Goal: Find specific page/section: Find specific page/section

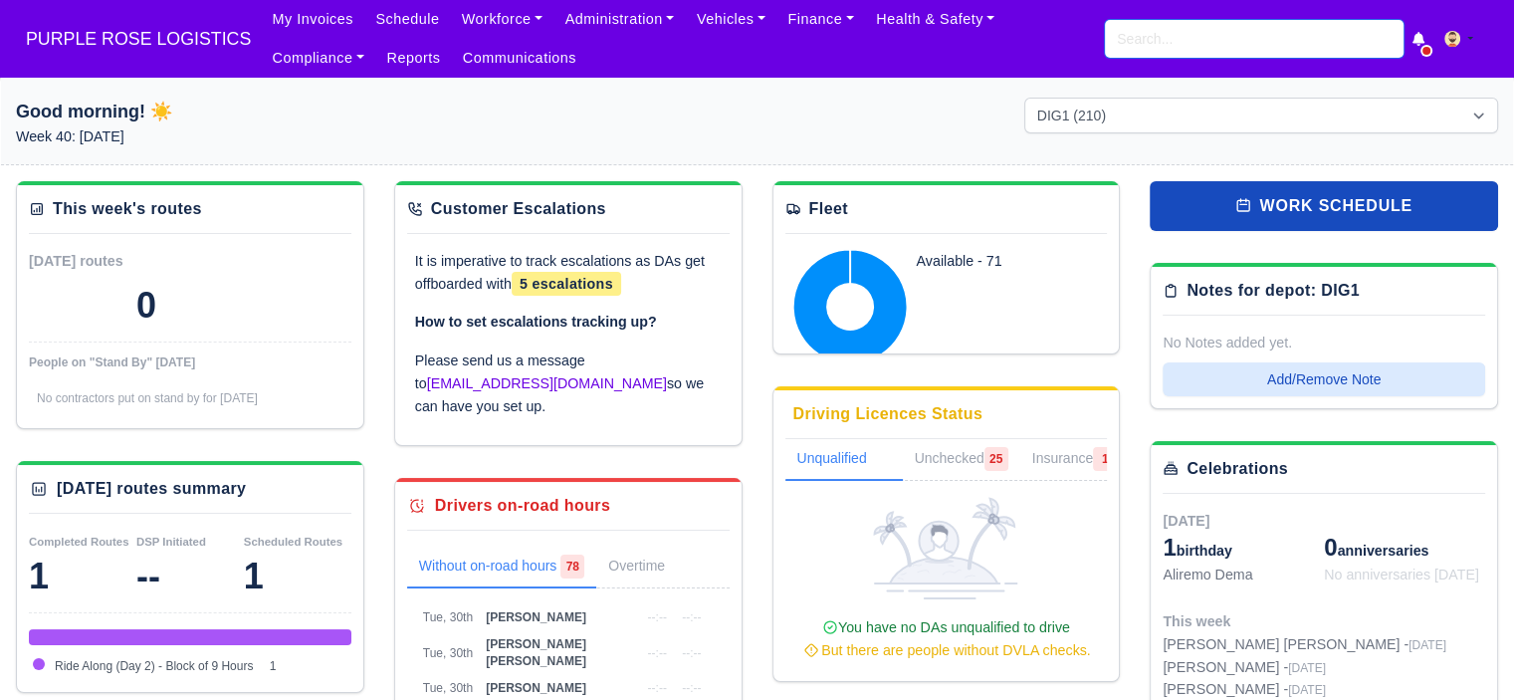
click at [1160, 39] on input "search" at bounding box center [1254, 39] width 299 height 38
click at [127, 34] on span "PURPLE ROSE LOGISTICS" at bounding box center [138, 39] width 245 height 40
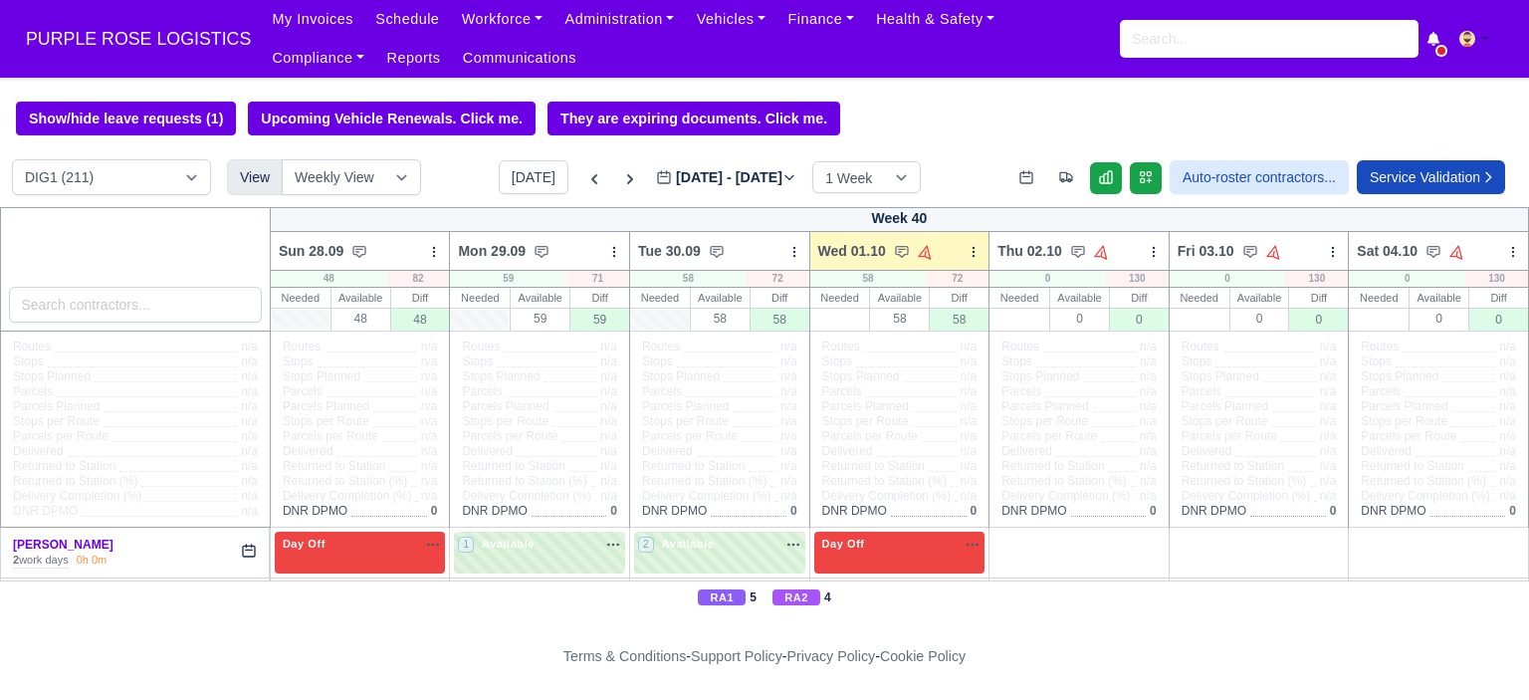
select select "5"
click at [12, 161] on select "DIG1 (211) DAK1 (1) GIMD (68)" at bounding box center [111, 177] width 199 height 36
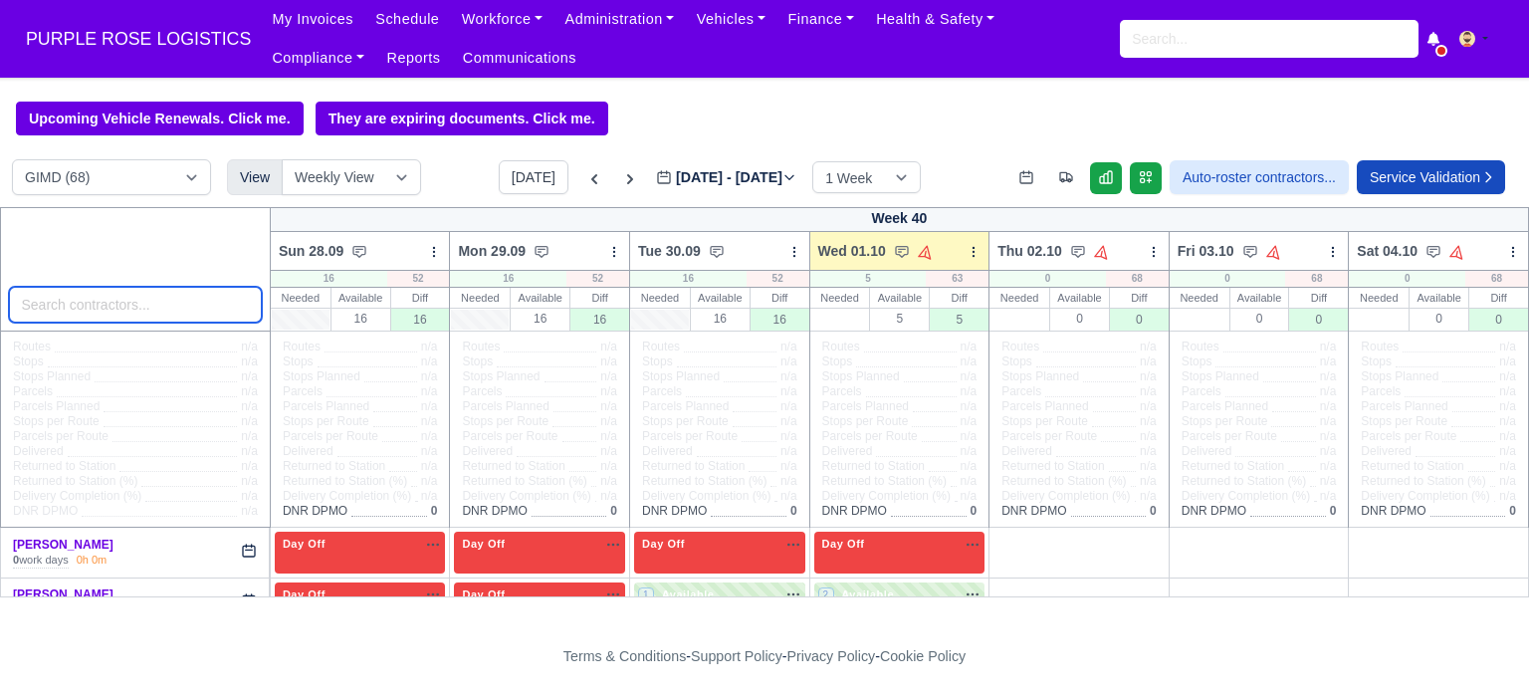
click at [153, 308] on input "search" at bounding box center [135, 305] width 253 height 36
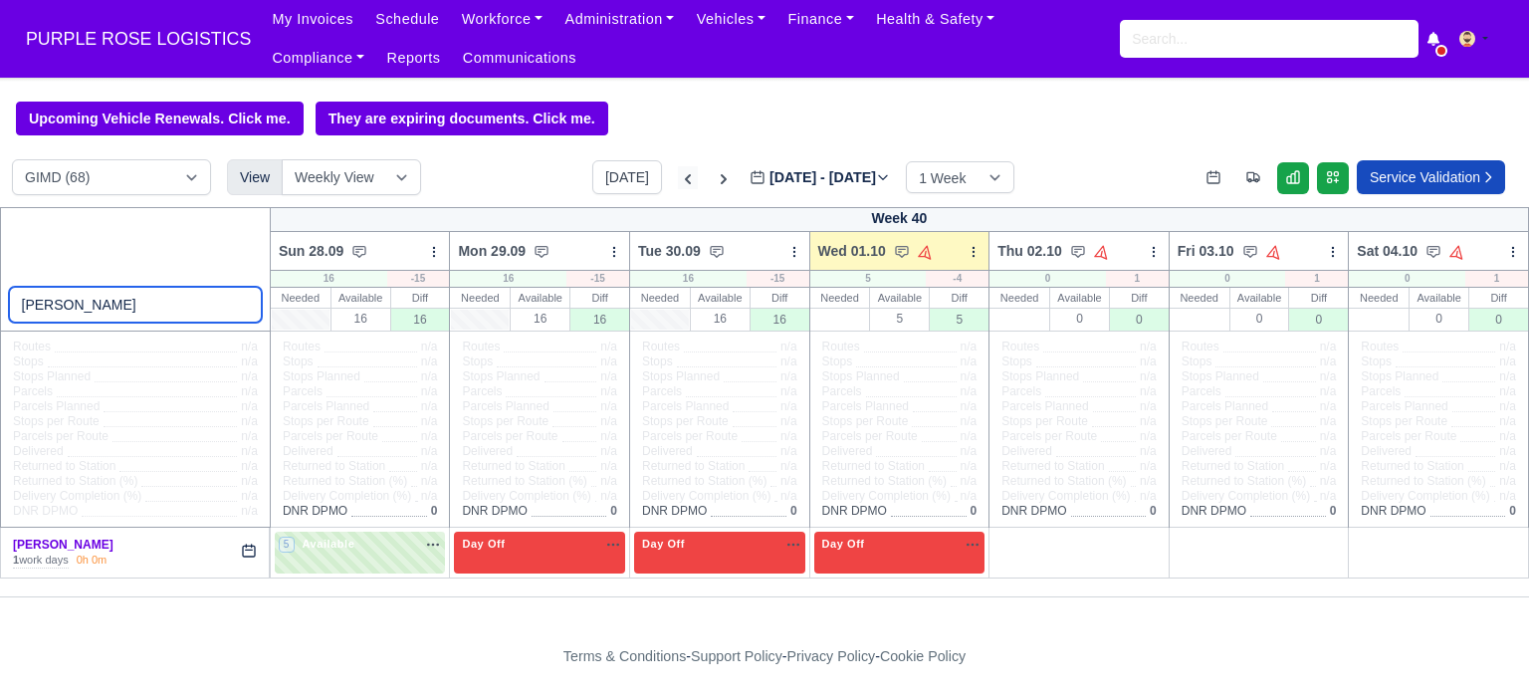
type input "[PERSON_NAME]"
click at [678, 180] on icon at bounding box center [688, 179] width 20 height 20
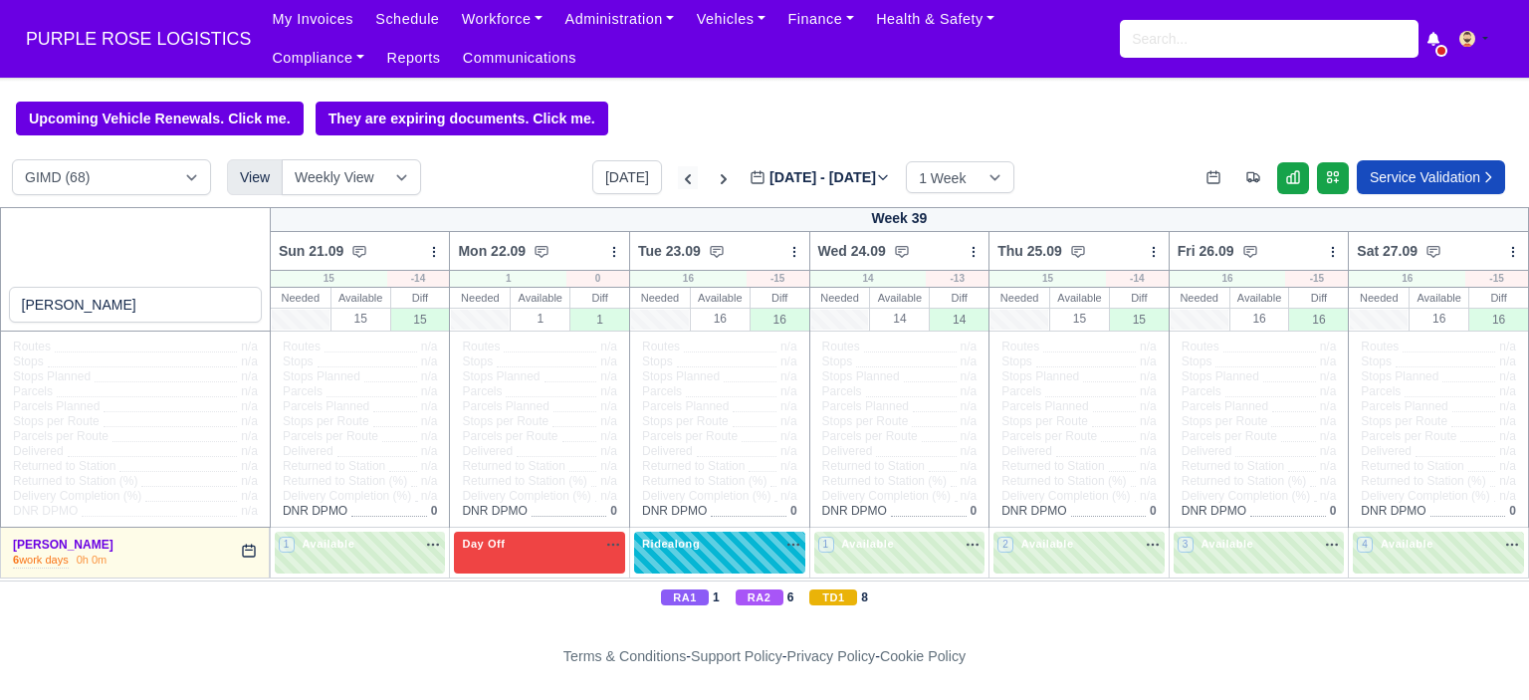
click at [678, 180] on icon at bounding box center [688, 179] width 20 height 20
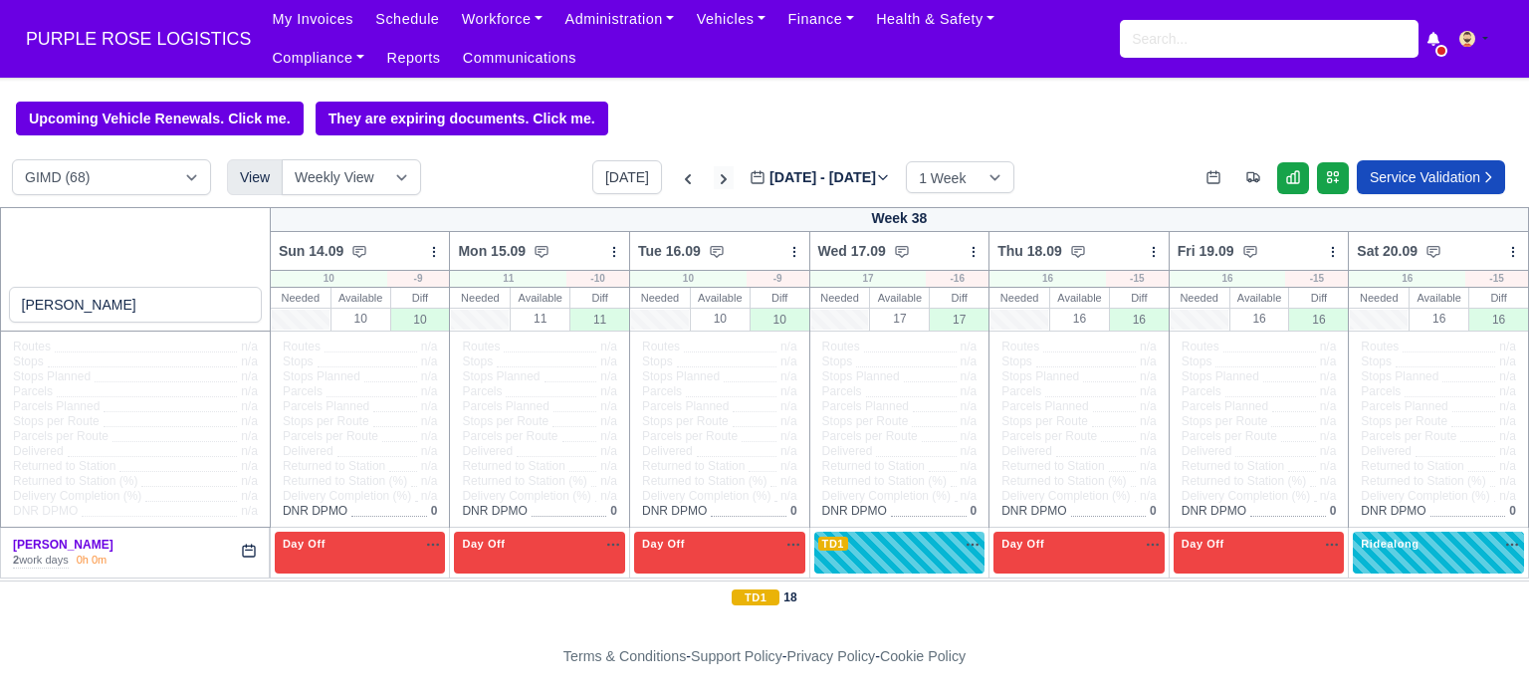
click at [714, 182] on icon at bounding box center [724, 179] width 20 height 20
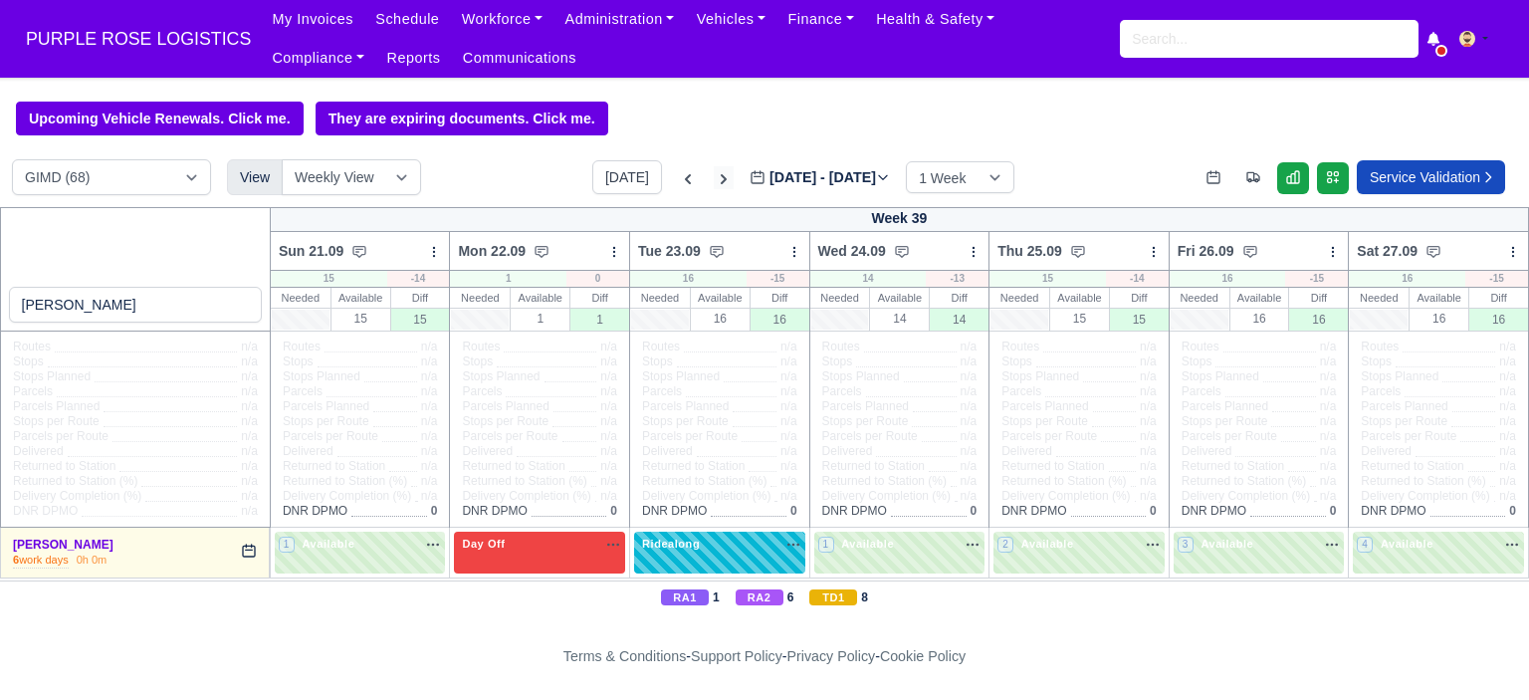
click at [714, 182] on icon at bounding box center [724, 179] width 20 height 20
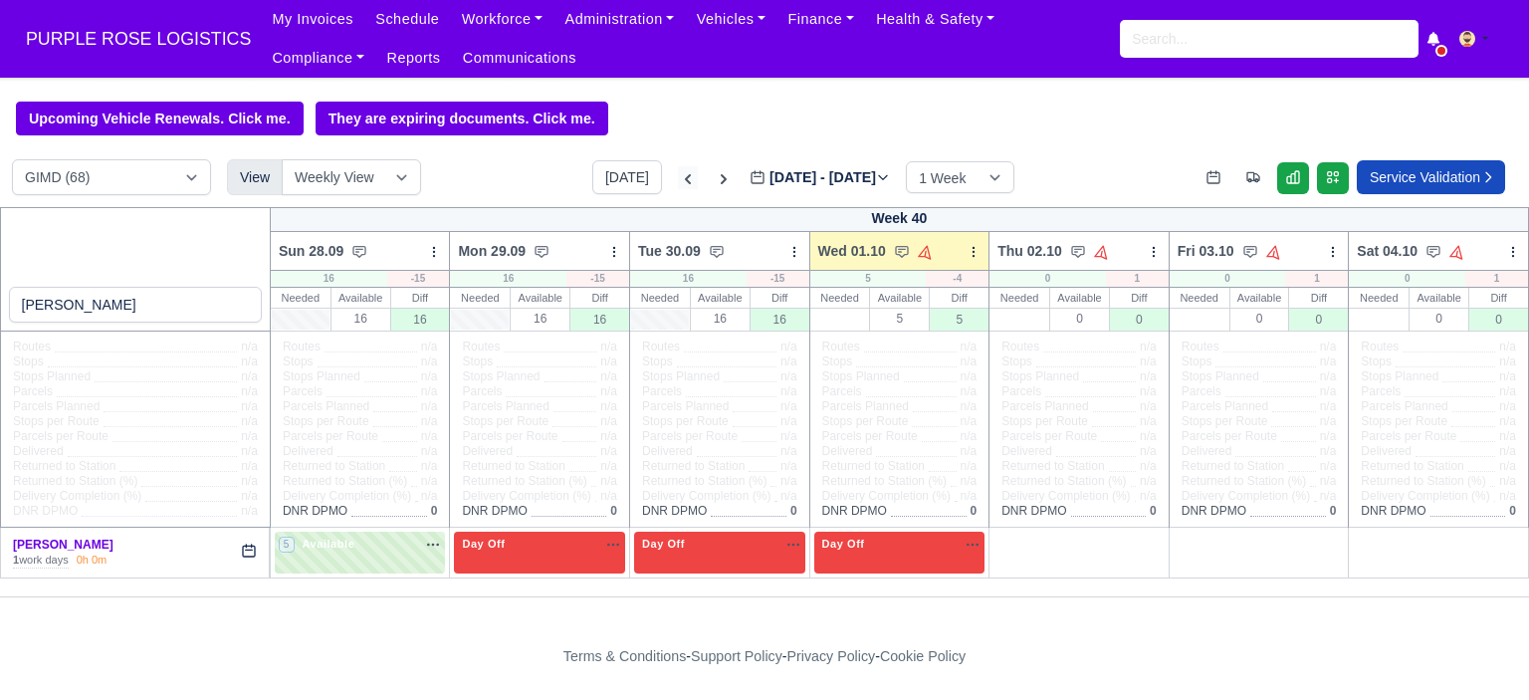
click at [678, 181] on icon at bounding box center [688, 179] width 20 height 20
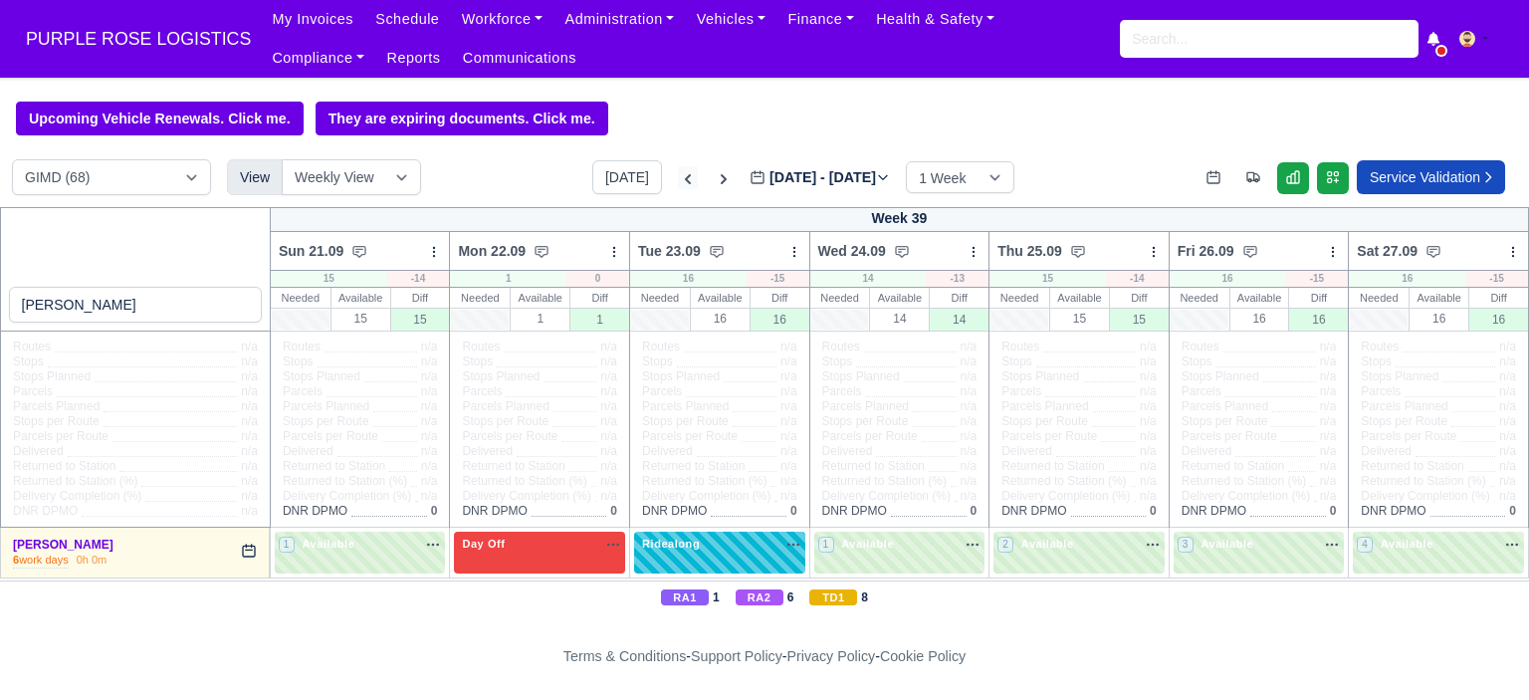
click at [678, 179] on icon at bounding box center [688, 179] width 20 height 20
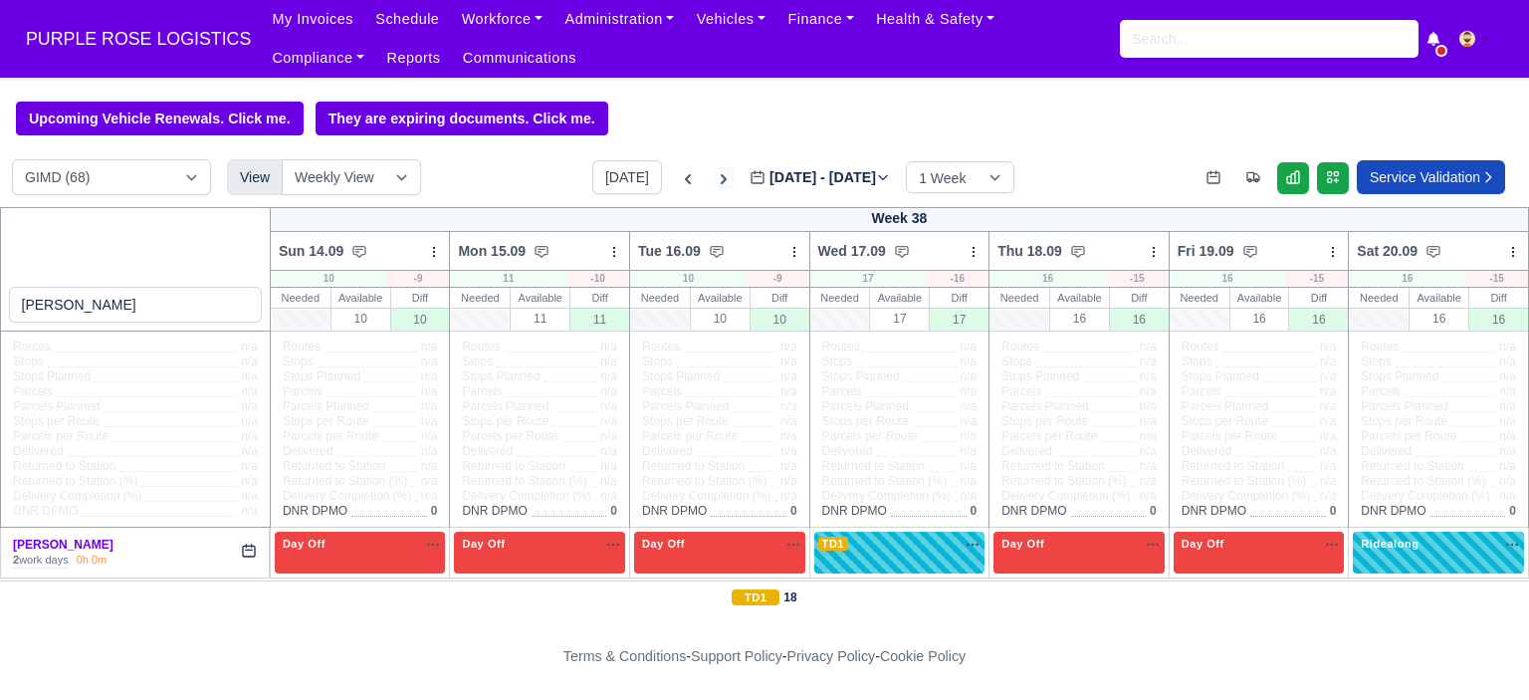
click at [714, 184] on icon at bounding box center [724, 179] width 20 height 20
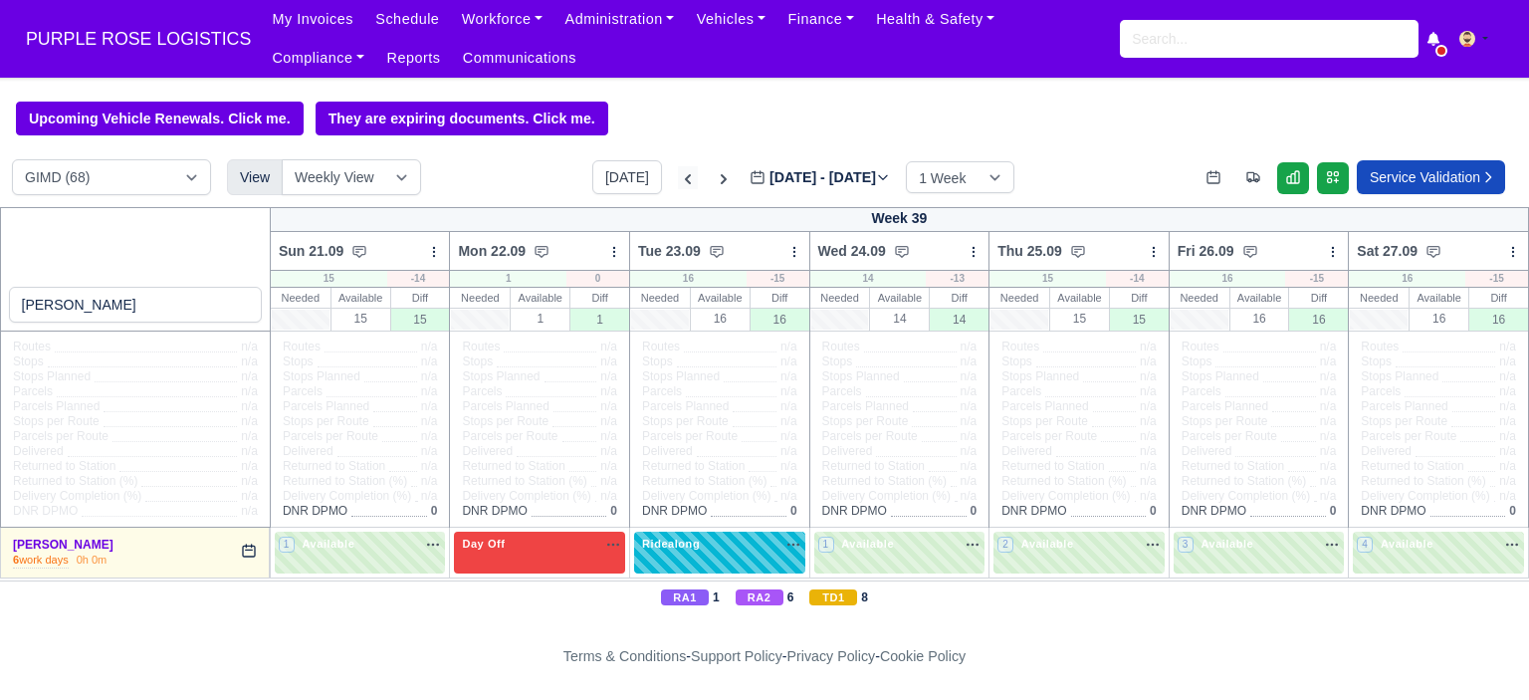
click at [678, 175] on icon at bounding box center [688, 179] width 20 height 20
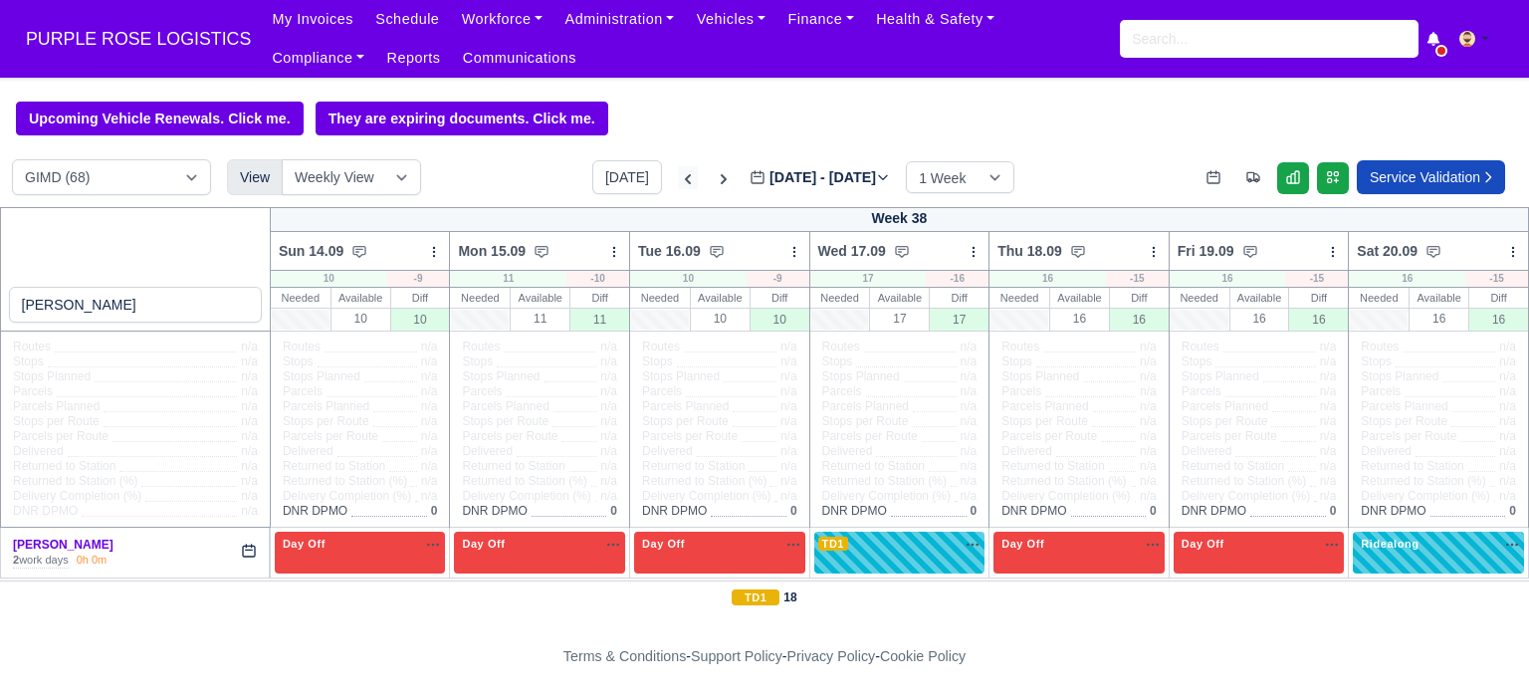
click at [678, 179] on icon at bounding box center [688, 179] width 20 height 20
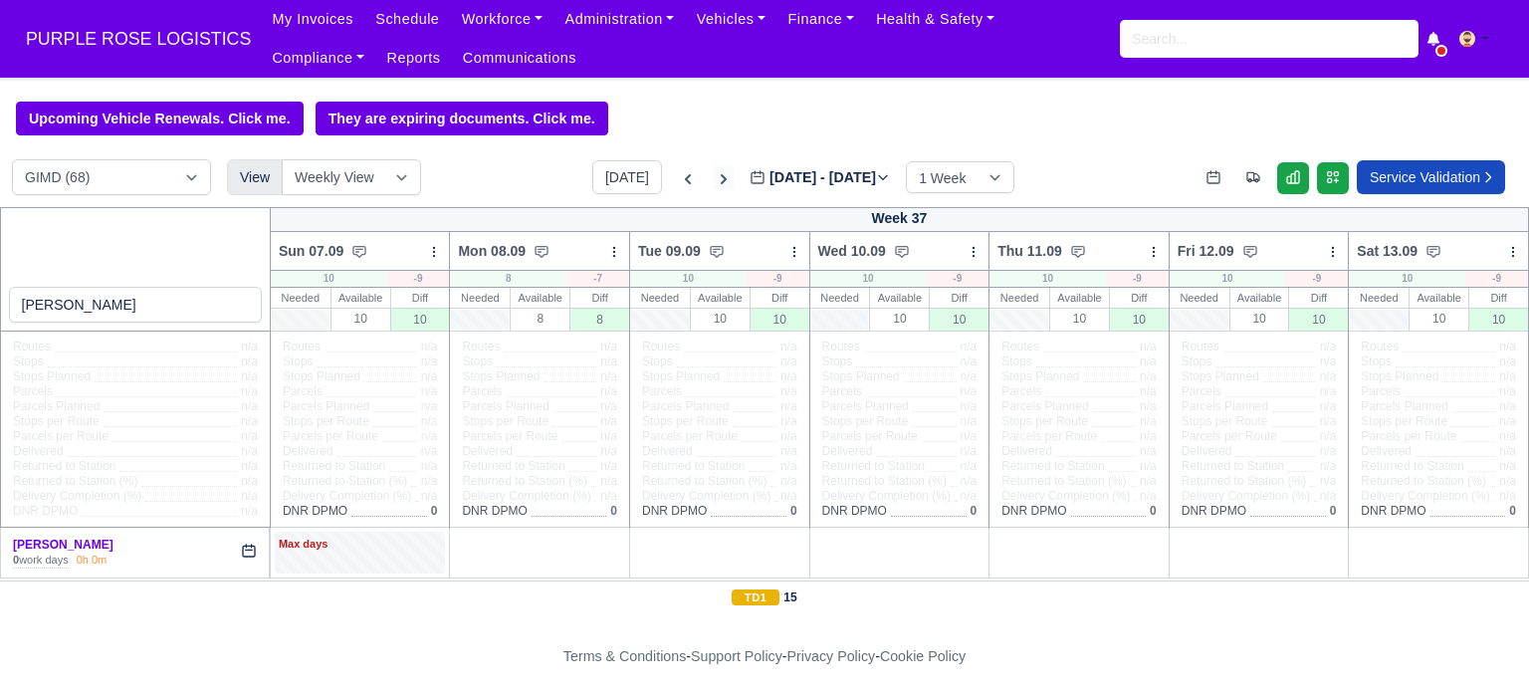
click at [714, 179] on icon at bounding box center [724, 179] width 20 height 20
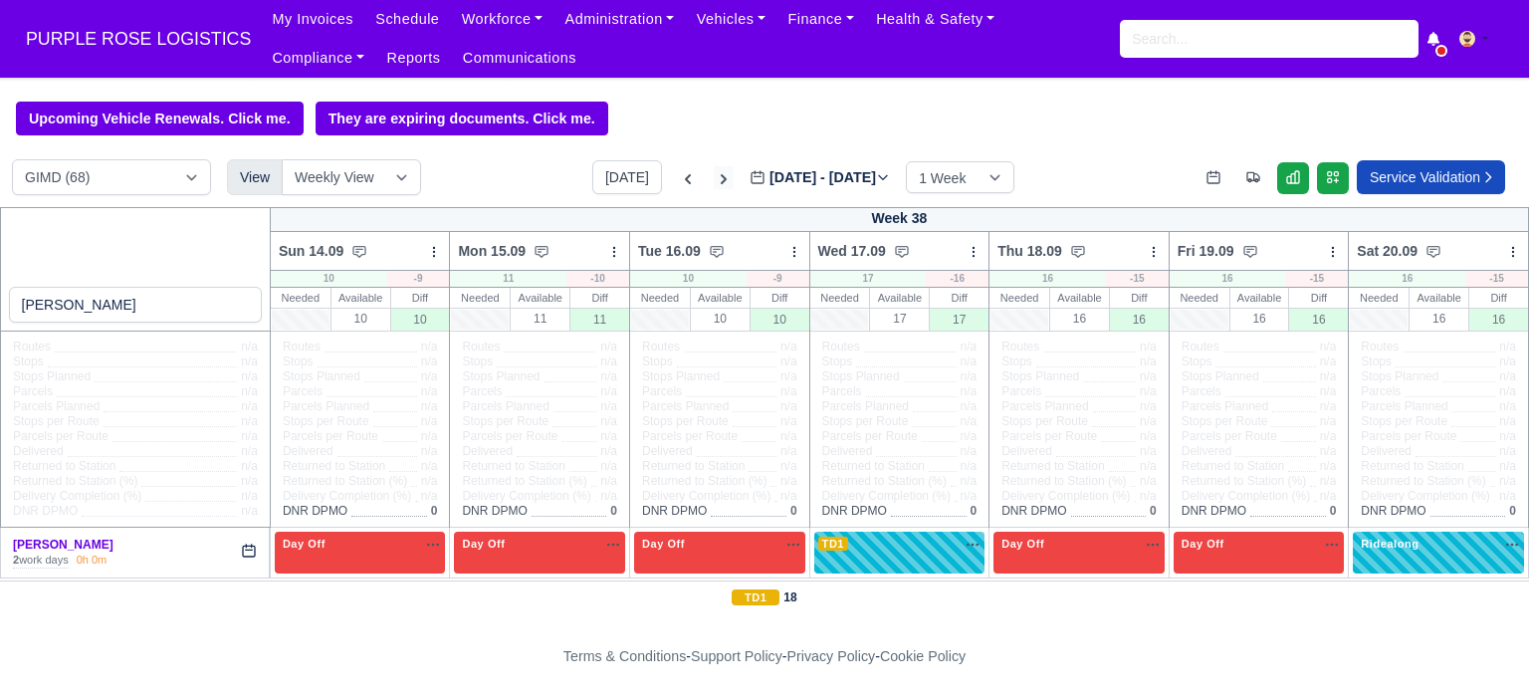
click at [714, 179] on icon at bounding box center [724, 179] width 20 height 20
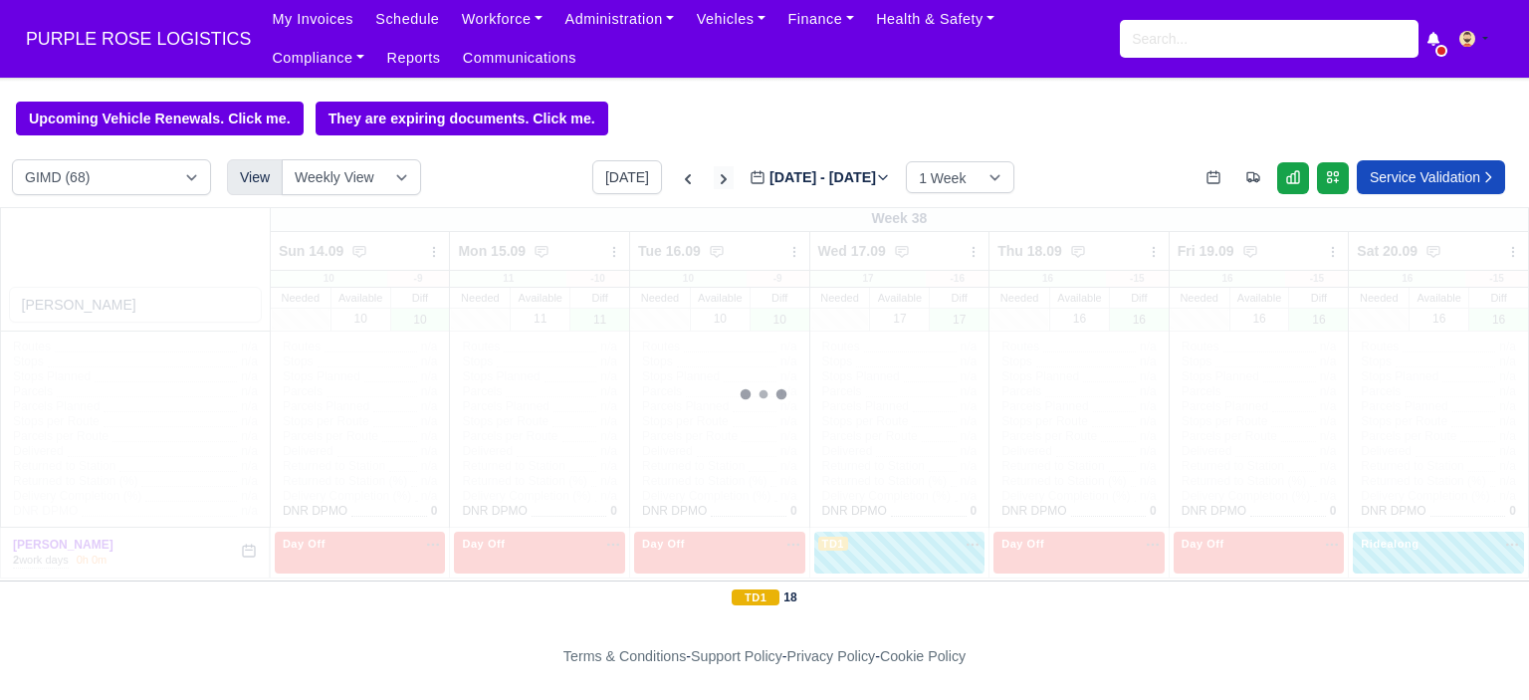
type input "[DATE]"
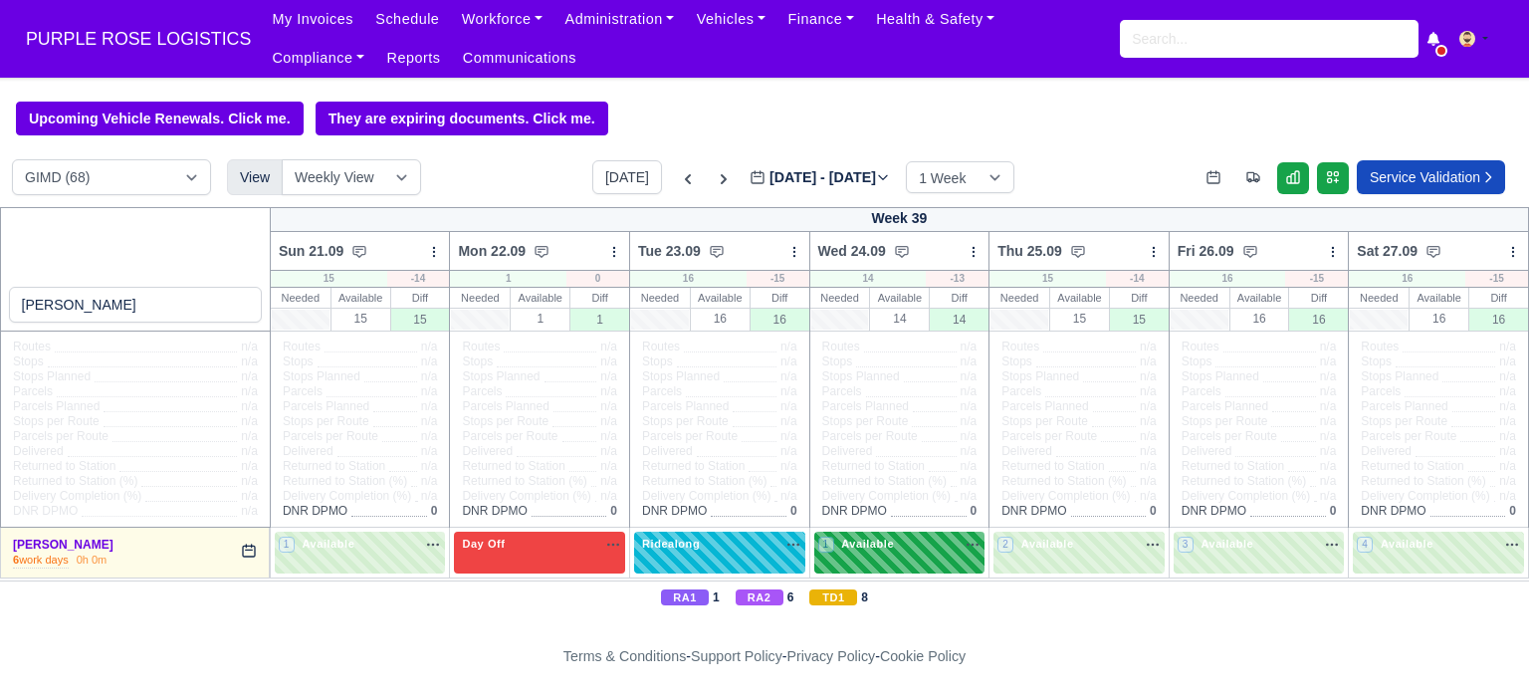
click at [910, 552] on div "1 Available na" at bounding box center [899, 544] width 163 height 17
select select "5"
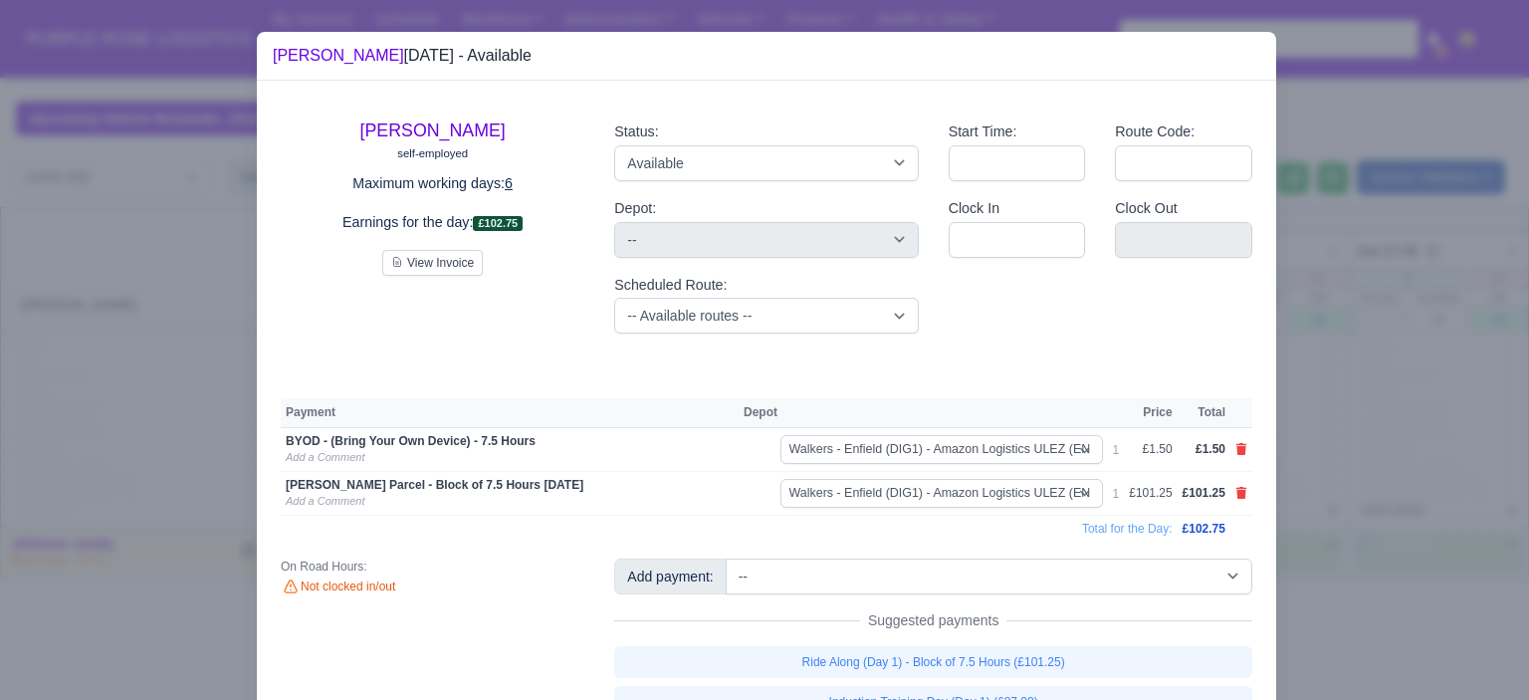
click at [1348, 141] on div at bounding box center [764, 350] width 1529 height 700
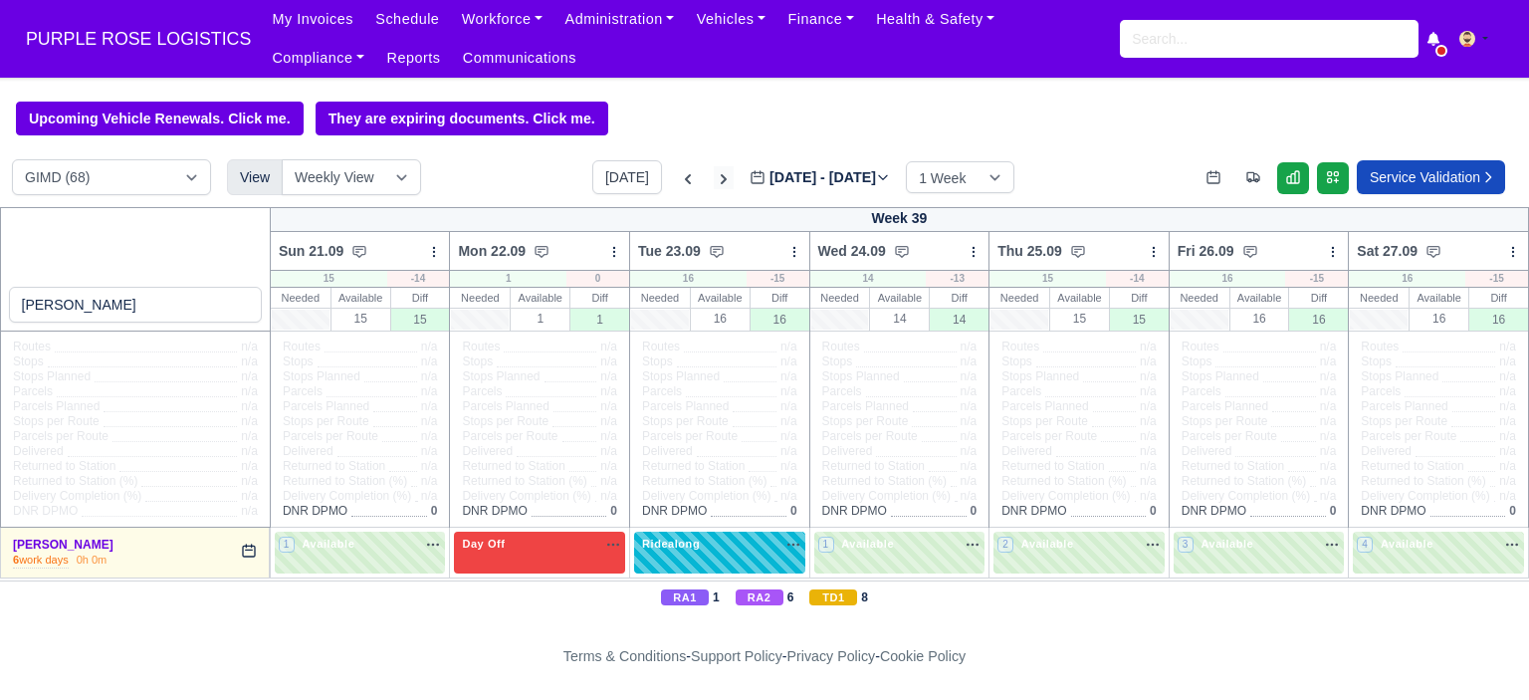
click at [714, 179] on icon at bounding box center [724, 179] width 20 height 20
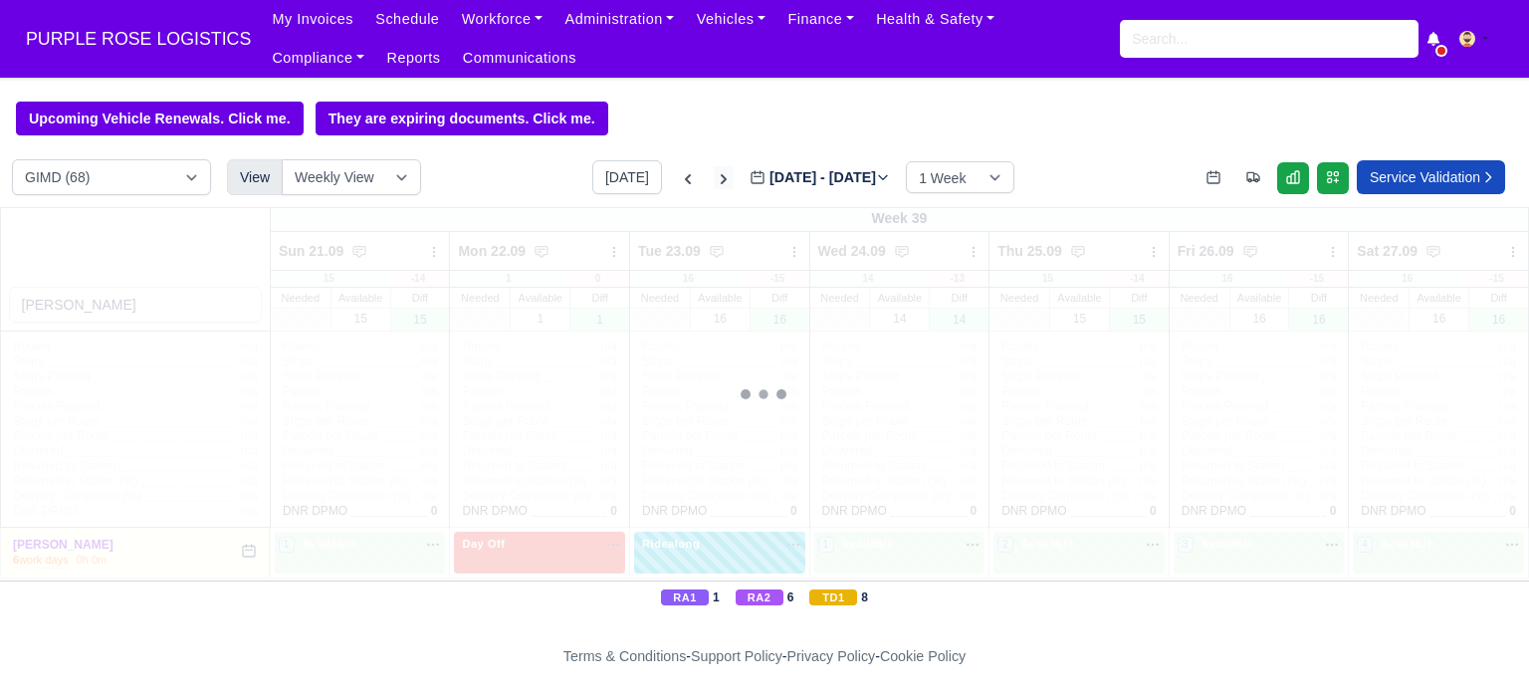
type input "[DATE]"
